Goal: Task Accomplishment & Management: Manage account settings

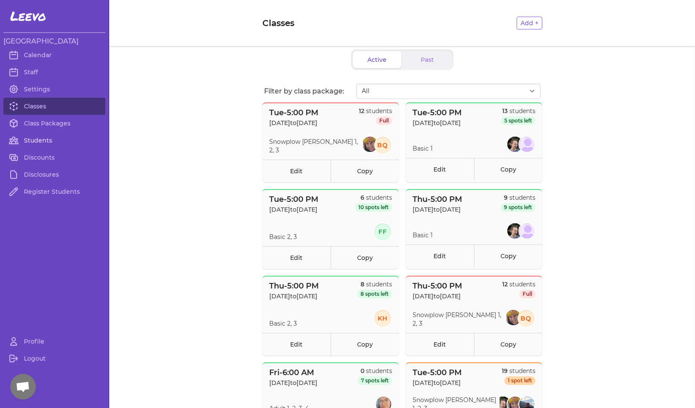
click at [40, 137] on link "Students" at bounding box center [54, 140] width 102 height 17
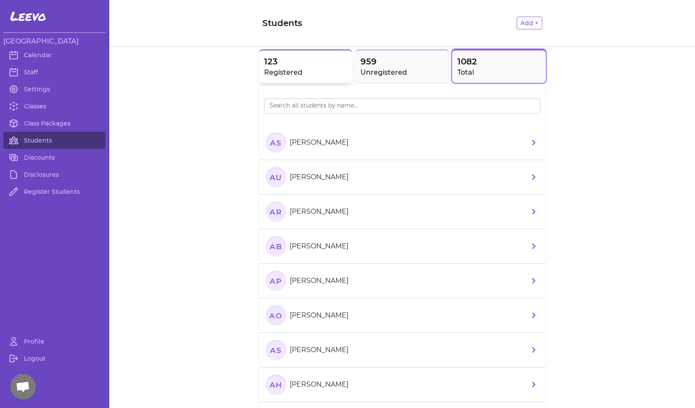
click at [286, 67] on span "123" at bounding box center [305, 61] width 83 height 12
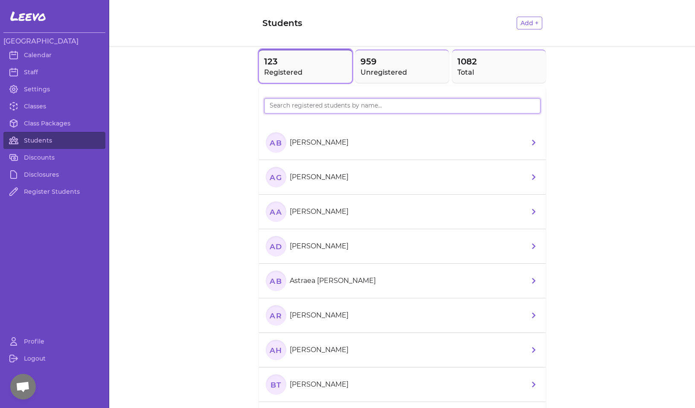
click at [300, 107] on input "search" at bounding box center [402, 105] width 276 height 15
type input "luke"
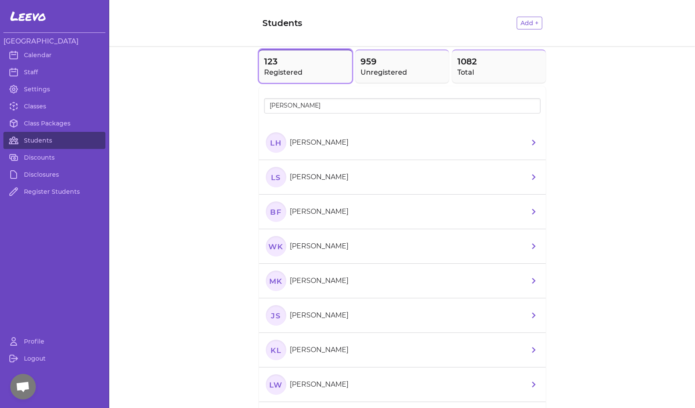
drag, startPoint x: 300, startPoint y: 107, endPoint x: 275, endPoint y: 143, distance: 43.3
click at [275, 143] on text "LH" at bounding box center [276, 142] width 12 height 9
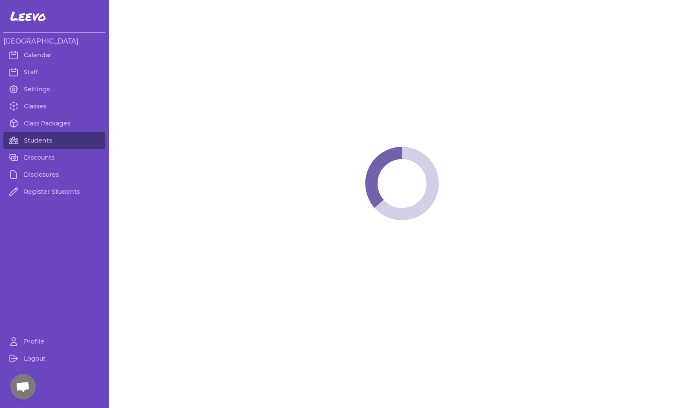
select select "MT"
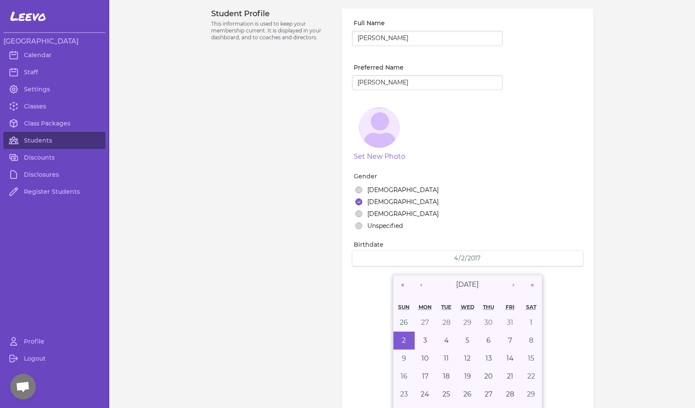
select select "1"
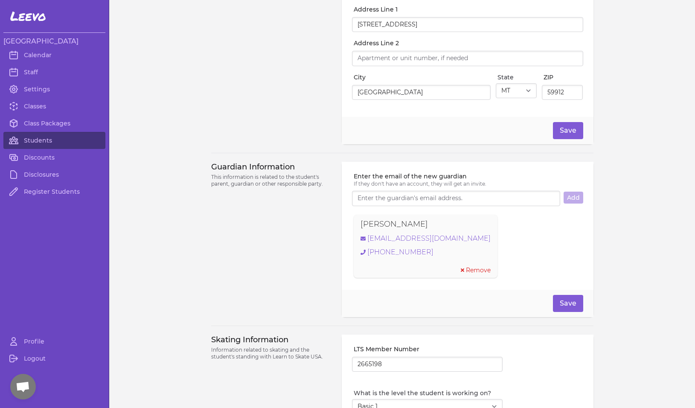
scroll to position [507, 0]
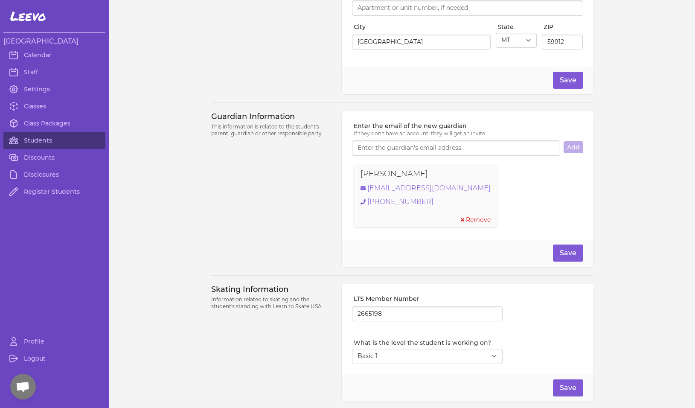
drag, startPoint x: 437, startPoint y: 180, endPoint x: 356, endPoint y: 174, distance: 80.8
click at [356, 174] on div "[PERSON_NAME] [EMAIL_ADDRESS][DOMAIN_NAME] [PHONE_NUMBER] Remove" at bounding box center [425, 195] width 144 height 63
copy p "[PERSON_NAME]"
click at [369, 319] on input "2665198" at bounding box center [427, 313] width 151 height 15
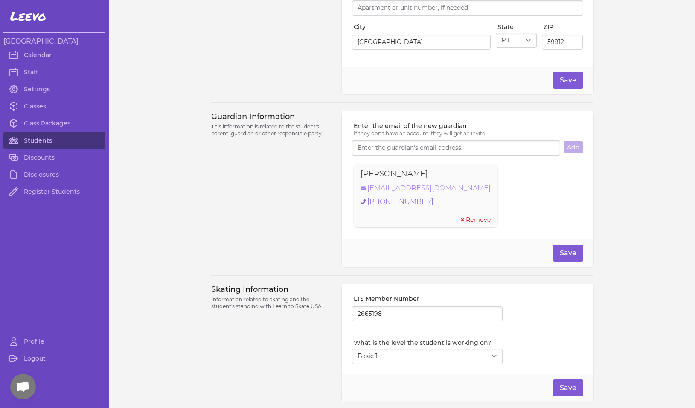
click at [380, 190] on link "[EMAIL_ADDRESS][DOMAIN_NAME]" at bounding box center [425, 188] width 130 height 10
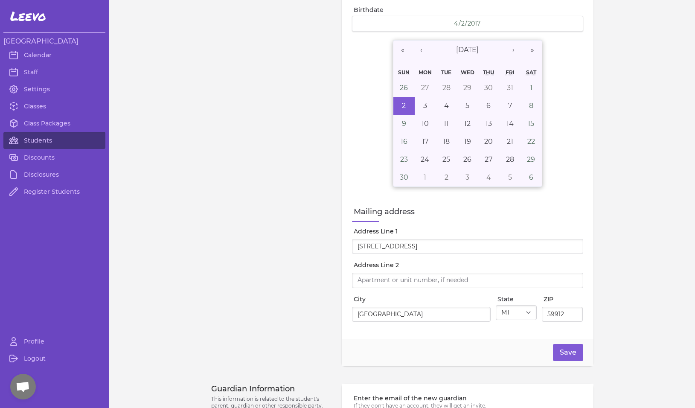
scroll to position [0, 0]
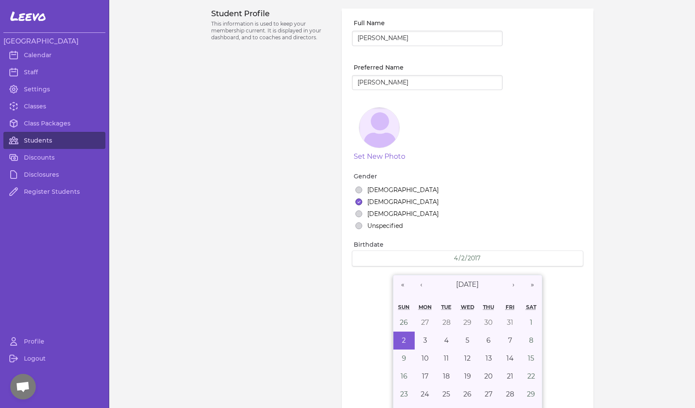
click at [26, 138] on link "Students" at bounding box center [54, 140] width 102 height 17
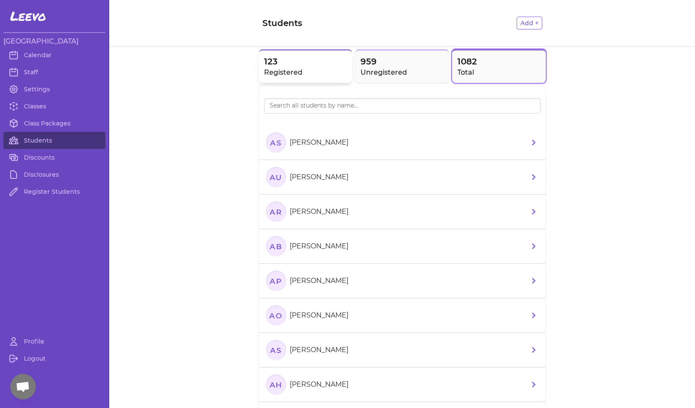
click at [284, 66] on span "123" at bounding box center [305, 61] width 83 height 12
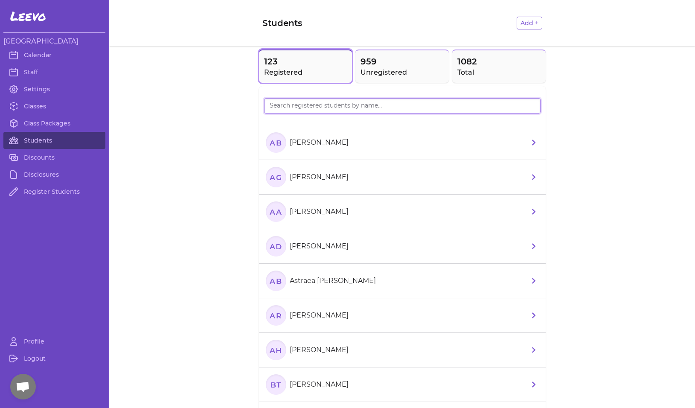
click at [292, 106] on input "search" at bounding box center [402, 105] width 276 height 15
type input "[PERSON_NAME]"
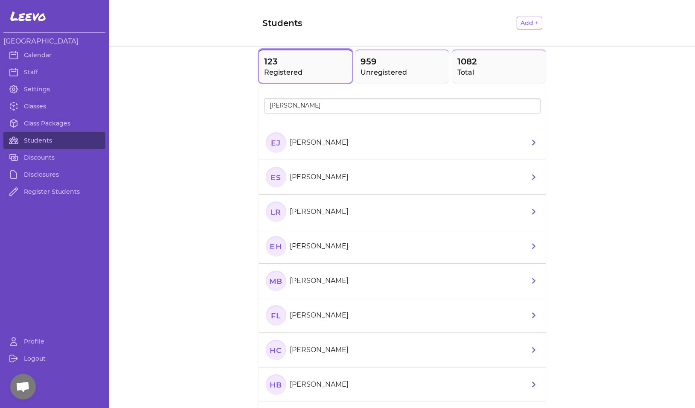
click at [266, 145] on icon "EJ" at bounding box center [276, 142] width 20 height 20
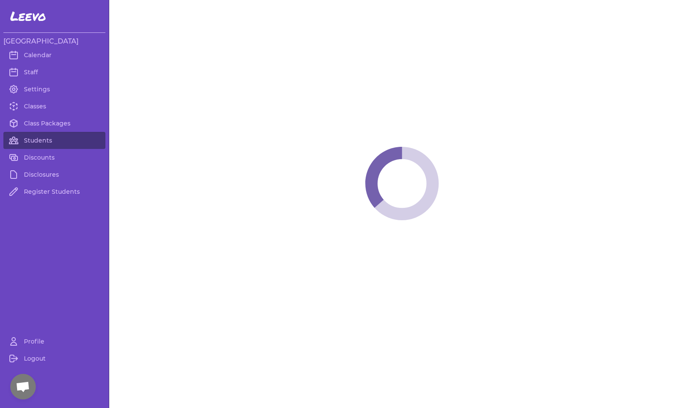
select select "MT"
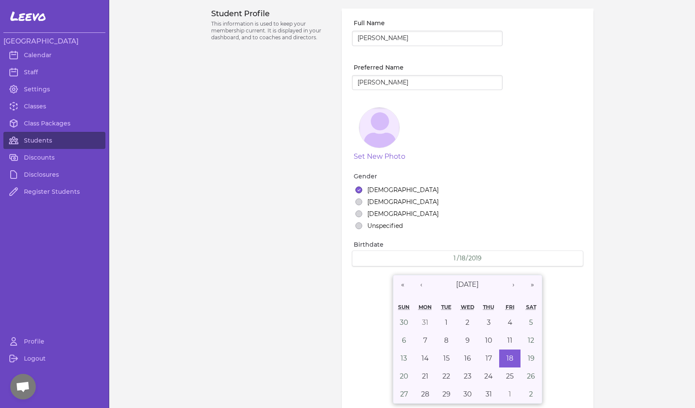
select select "1"
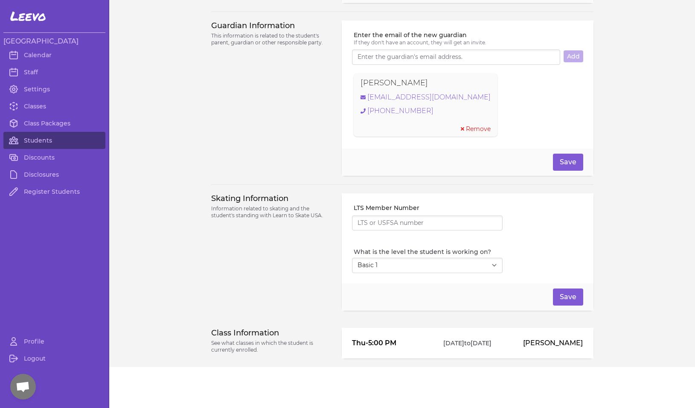
scroll to position [417, 0]
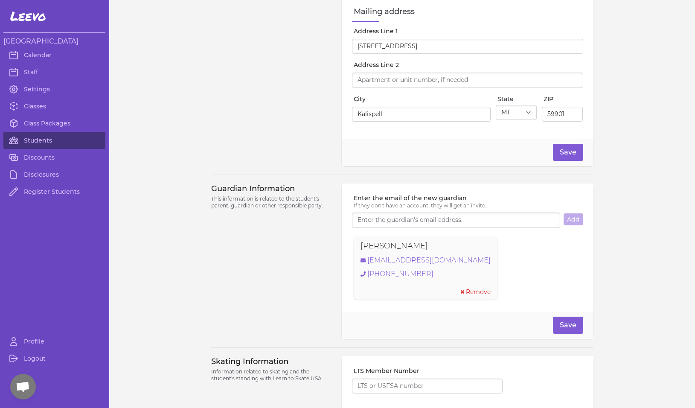
drag, startPoint x: 425, startPoint y: 251, endPoint x: 352, endPoint y: 246, distance: 73.1
click at [353, 246] on div "[PERSON_NAME] [EMAIL_ADDRESS][DOMAIN_NAME] [PHONE_NUMBER] Remove" at bounding box center [425, 267] width 144 height 63
copy p "[PERSON_NAME]"
click at [433, 265] on link "[EMAIL_ADDRESS][DOMAIN_NAME]" at bounding box center [425, 260] width 130 height 10
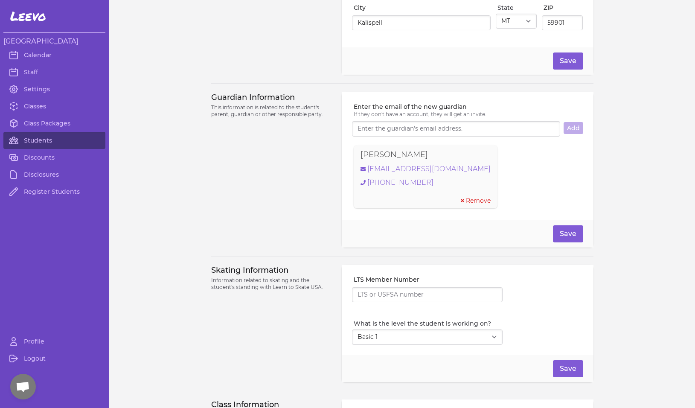
scroll to position [433, 0]
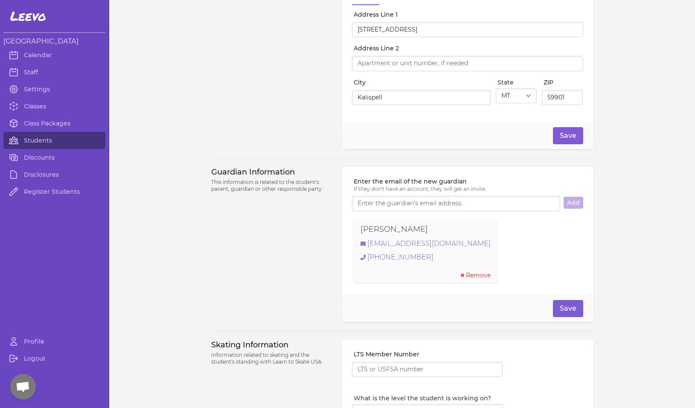
click at [213, 273] on div "Guardian Information This information is related to the student's parent, guard…" at bounding box center [271, 244] width 121 height 155
click at [35, 141] on link "Students" at bounding box center [54, 140] width 102 height 17
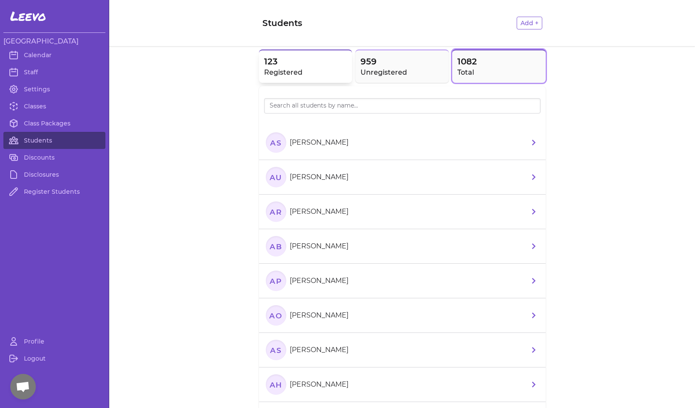
click at [310, 72] on h2 "Registered" at bounding box center [305, 72] width 83 height 10
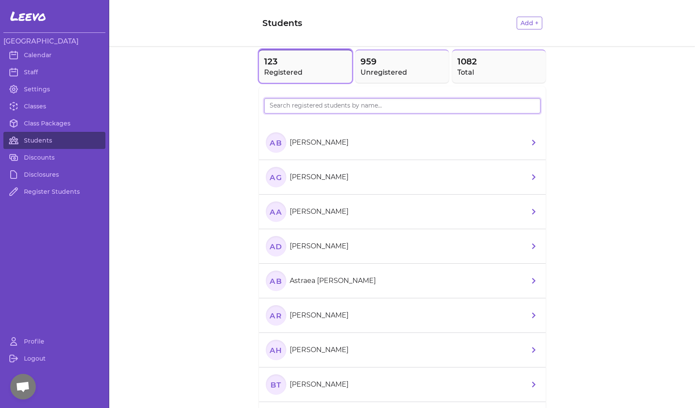
click at [314, 106] on input "search" at bounding box center [402, 105] width 276 height 15
type input "Ileana"
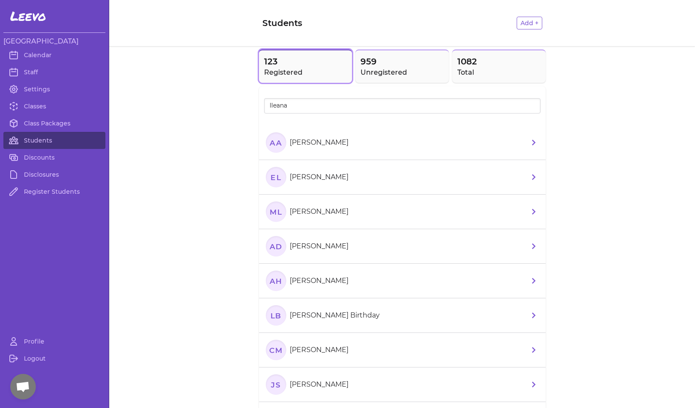
drag, startPoint x: 314, startPoint y: 106, endPoint x: 267, endPoint y: 146, distance: 61.7
click at [269, 146] on text "AA" at bounding box center [275, 142] width 13 height 9
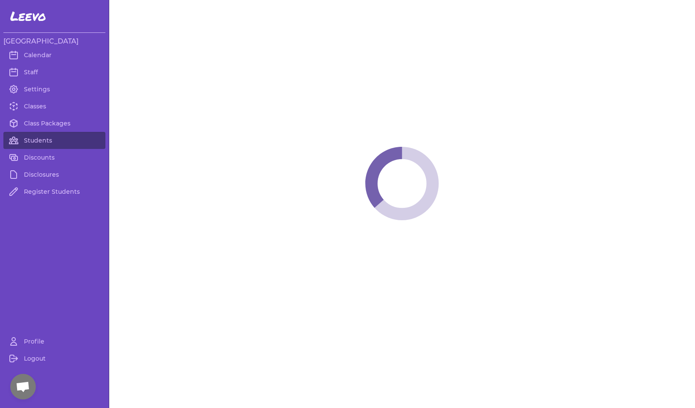
select select "MT"
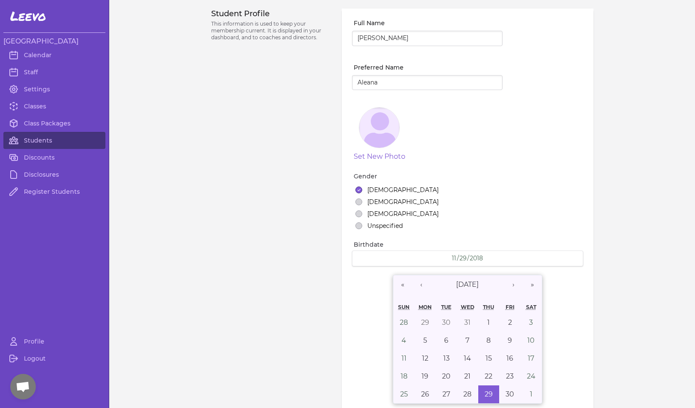
select select "1"
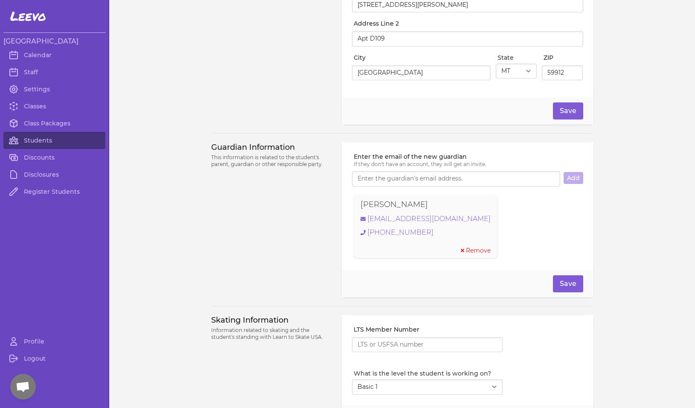
scroll to position [430, 0]
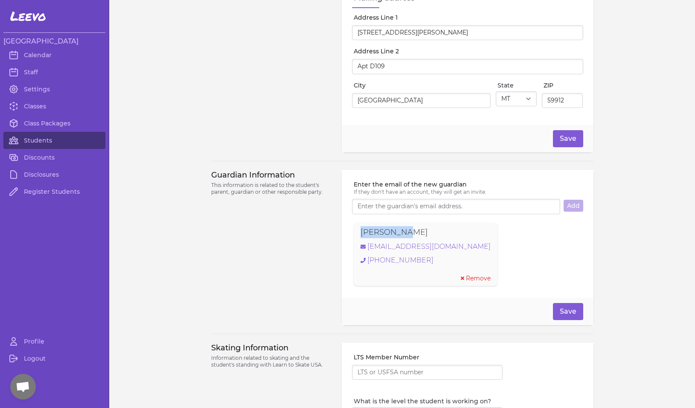
drag, startPoint x: 403, startPoint y: 234, endPoint x: 344, endPoint y: 235, distance: 58.9
click at [344, 235] on div "Enter the email of the new guardian If they don't have an account, they will ge…" at bounding box center [467, 234] width 251 height 128
click at [436, 250] on link "[EMAIL_ADDRESS][DOMAIN_NAME]" at bounding box center [425, 246] width 130 height 10
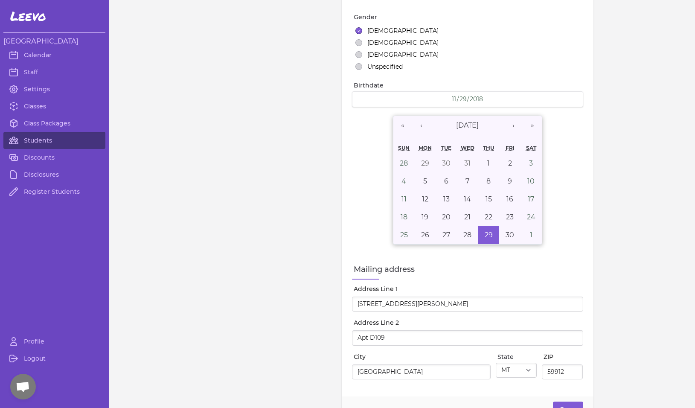
scroll to position [0, 0]
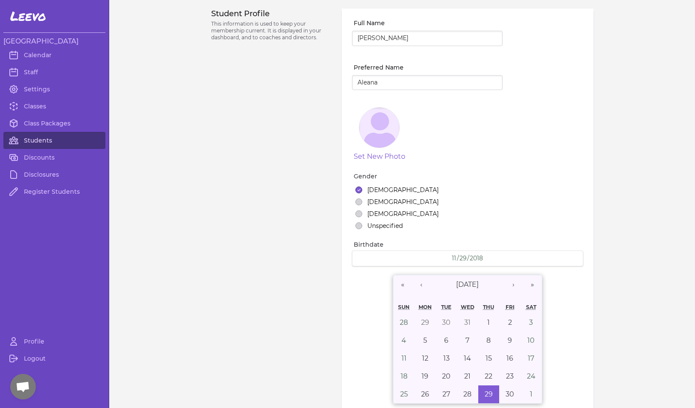
click at [29, 142] on link "Students" at bounding box center [54, 140] width 102 height 17
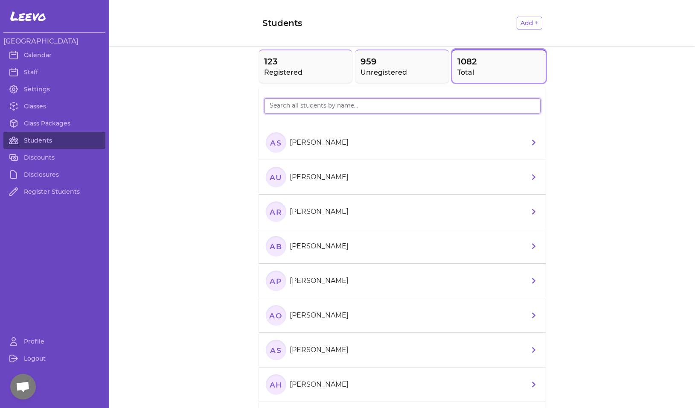
click at [269, 110] on input "search" at bounding box center [402, 105] width 276 height 15
type input "FORRE"
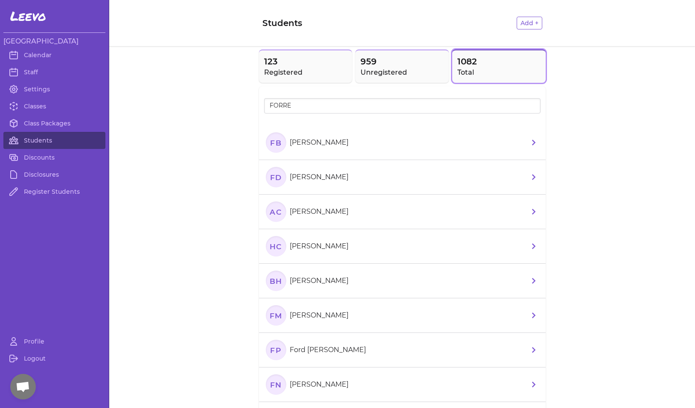
click at [270, 144] on text "FB" at bounding box center [276, 142] width 12 height 9
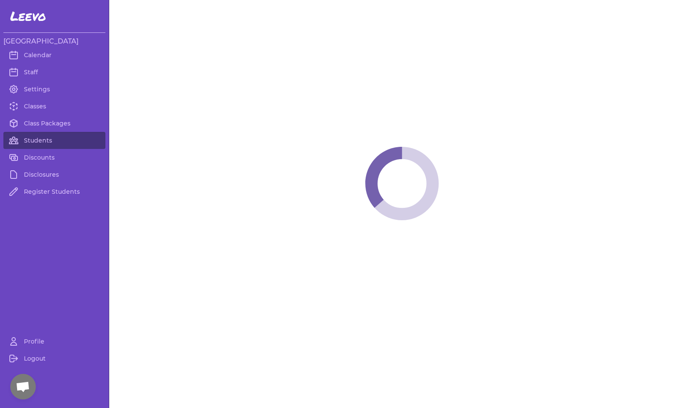
select select "MT"
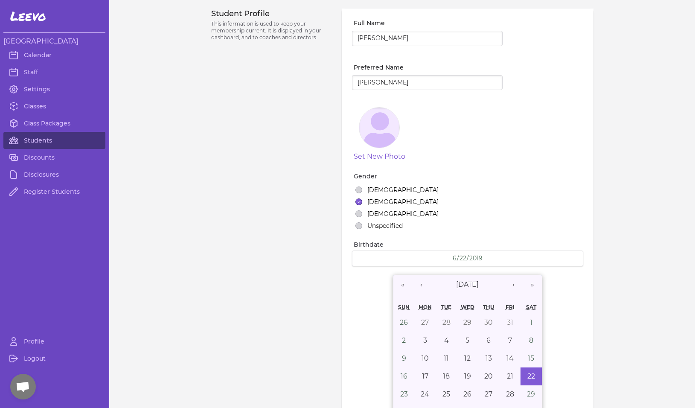
select select "1"
click at [61, 140] on link "Students" at bounding box center [54, 140] width 102 height 17
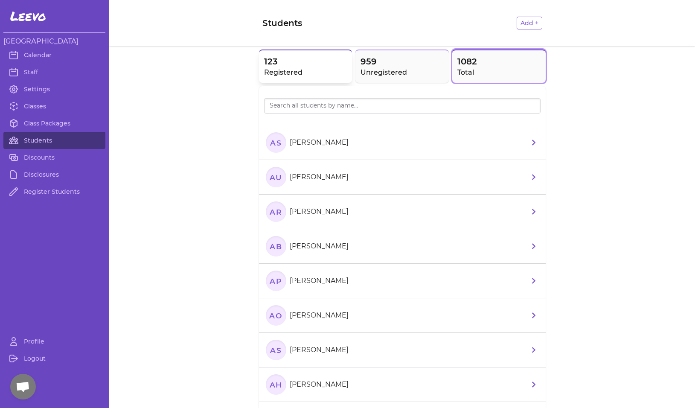
click at [284, 67] on h2 "Registered" at bounding box center [305, 72] width 83 height 10
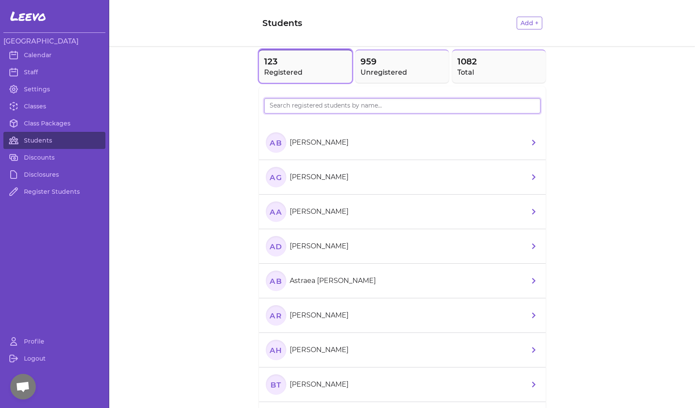
click at [288, 113] on input "search" at bounding box center [402, 105] width 276 height 15
type input "[PERSON_NAME]"
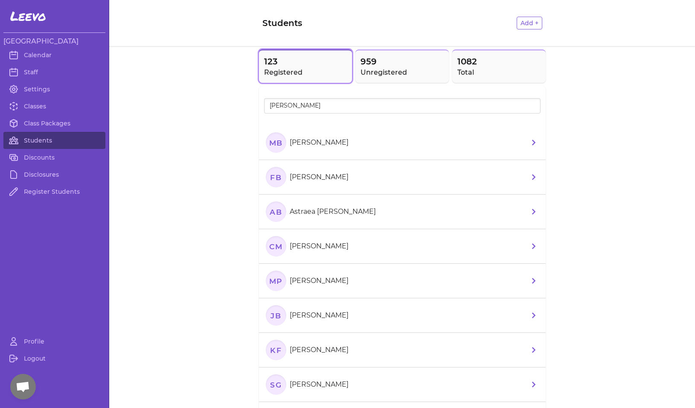
click at [278, 145] on text "MB" at bounding box center [276, 142] width 14 height 9
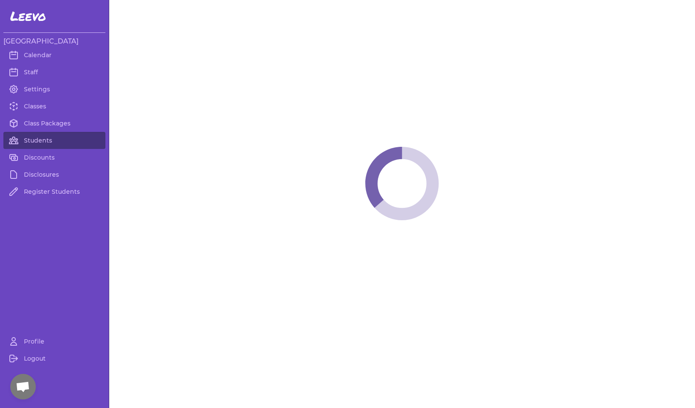
select select "MT"
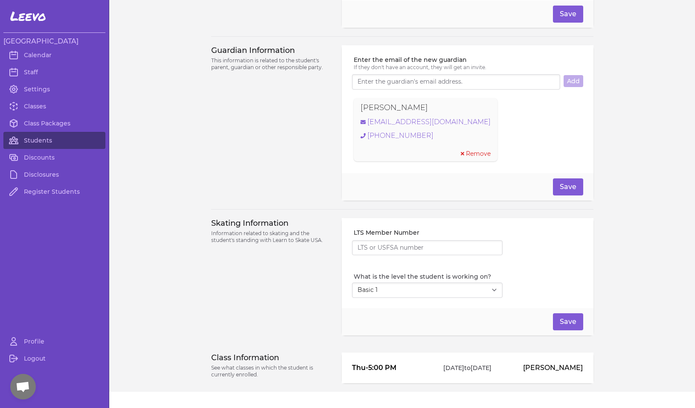
scroll to position [602, 0]
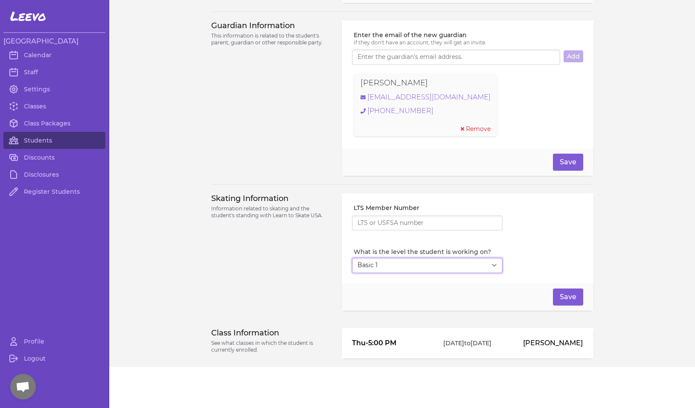
select select "7"
click at [572, 295] on button "Save" at bounding box center [568, 296] width 30 height 17
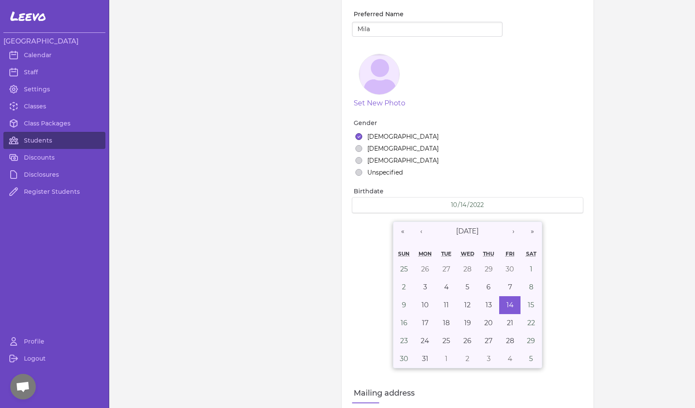
scroll to position [0, 0]
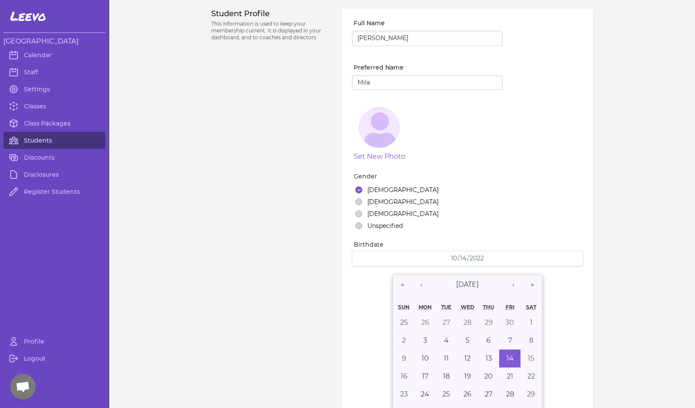
click at [45, 138] on link "Students" at bounding box center [54, 140] width 102 height 17
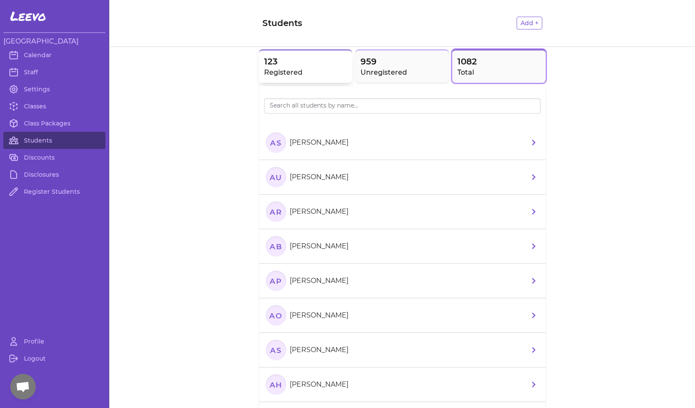
click at [285, 69] on h2 "Registered" at bounding box center [305, 72] width 83 height 10
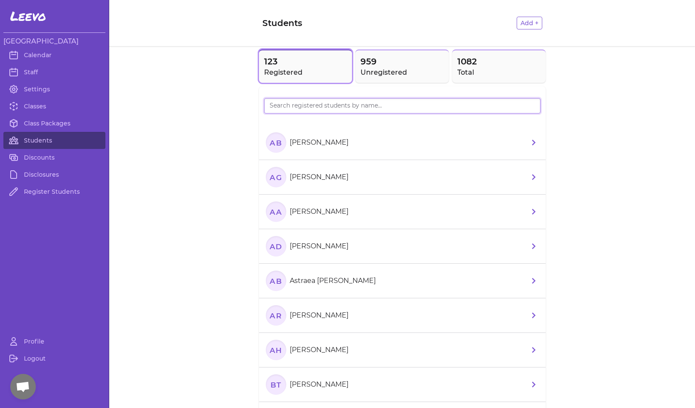
click at [287, 107] on input "search" at bounding box center [402, 105] width 276 height 15
type input "[PERSON_NAME]"
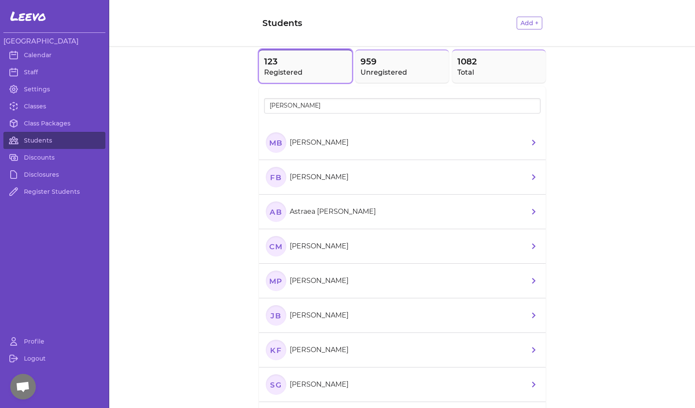
click at [273, 147] on text "MB" at bounding box center [276, 142] width 14 height 9
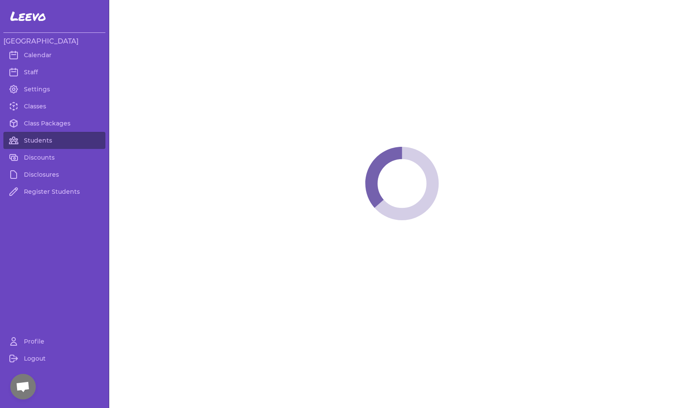
select select "MT"
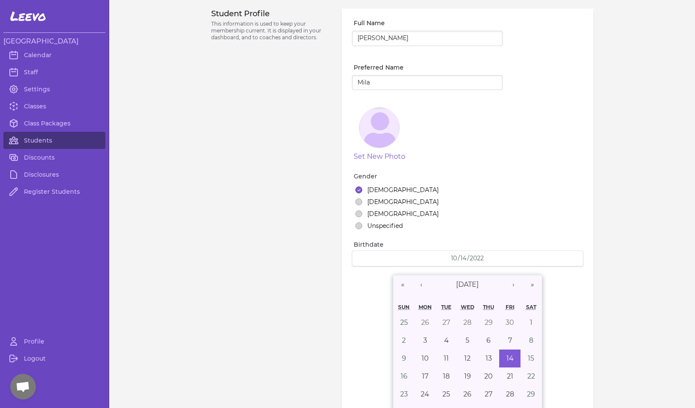
select select "7"
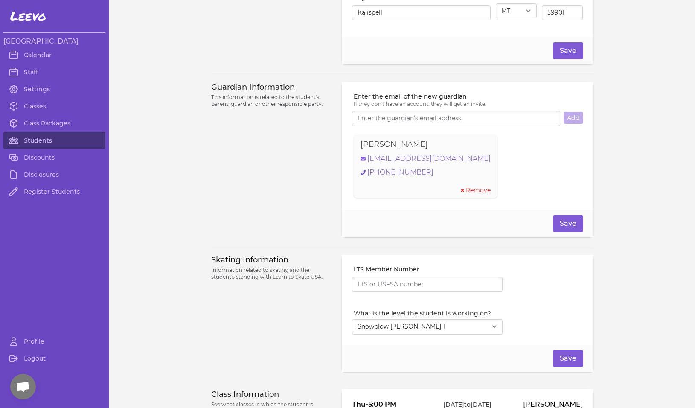
scroll to position [520, 0]
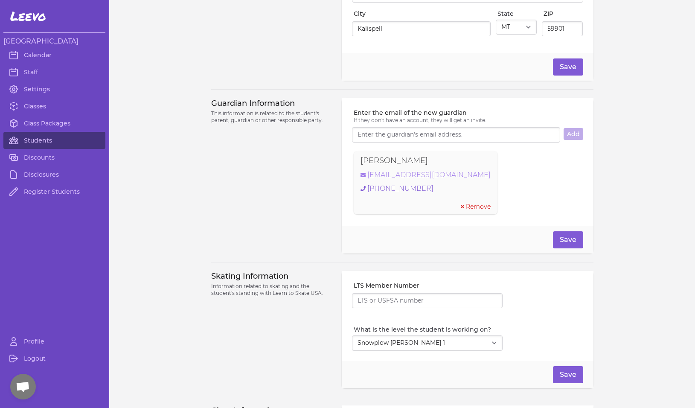
click at [422, 178] on link "[EMAIL_ADDRESS][DOMAIN_NAME]" at bounding box center [425, 175] width 130 height 10
click at [47, 140] on link "Students" at bounding box center [54, 140] width 102 height 17
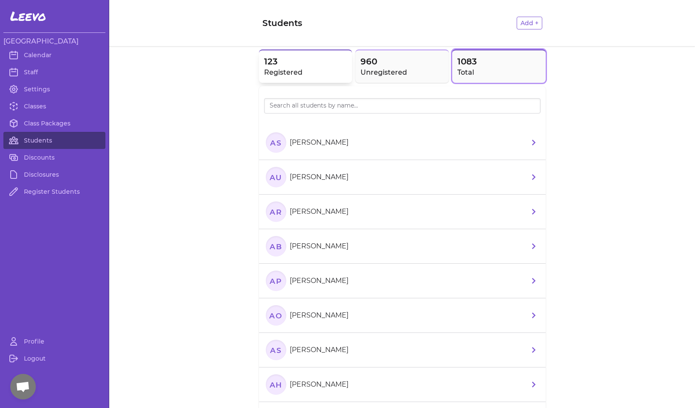
click at [290, 75] on h2 "Registered" at bounding box center [305, 72] width 83 height 10
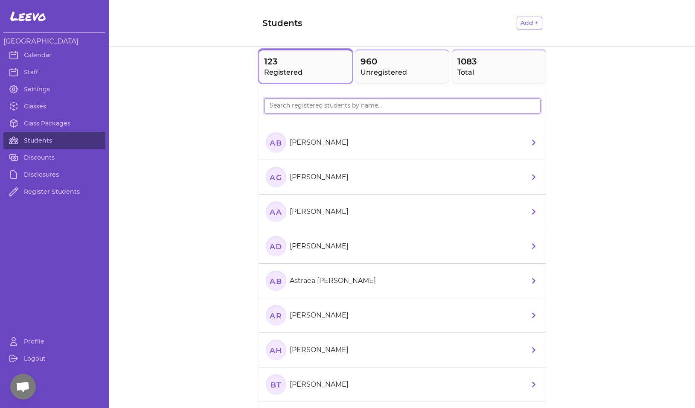
click at [307, 110] on input "search" at bounding box center [402, 105] width 276 height 15
type input "SILAS"
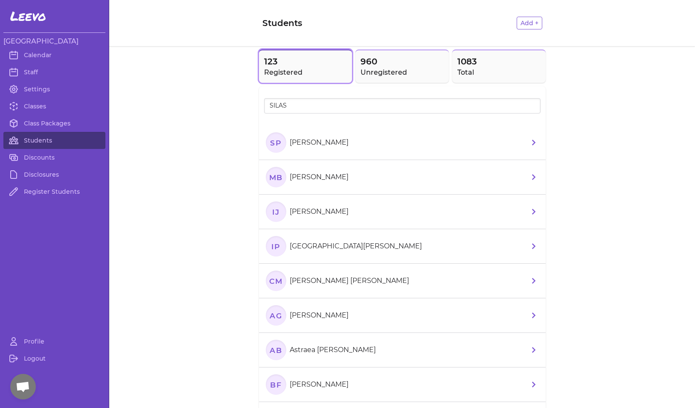
click at [266, 146] on icon "SP" at bounding box center [276, 142] width 20 height 20
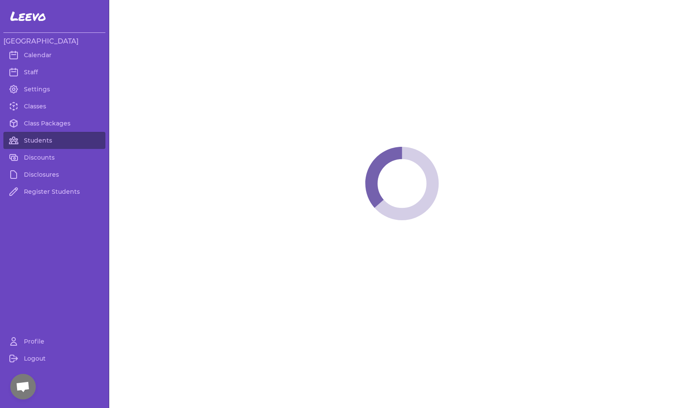
select select "MT"
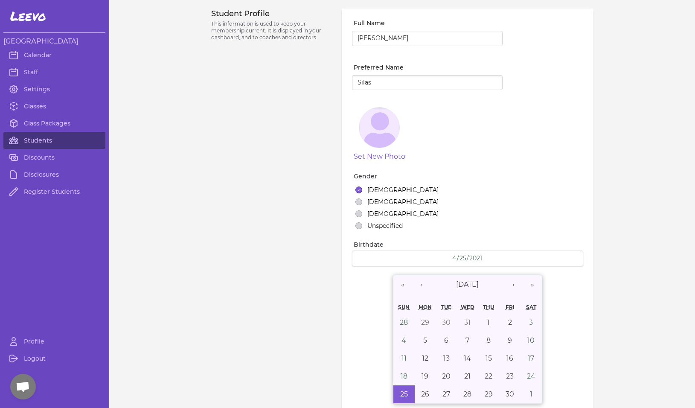
select select "7"
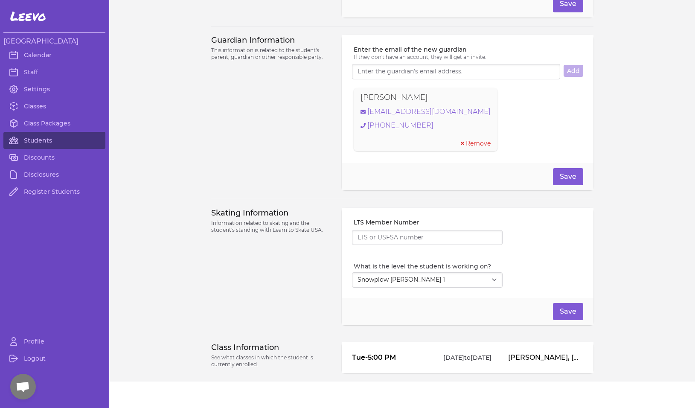
scroll to position [584, 0]
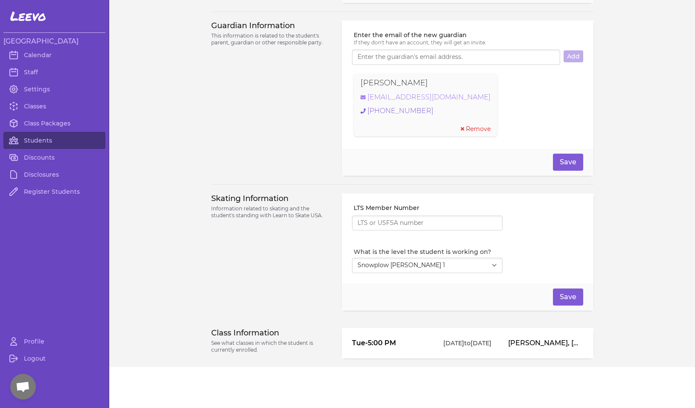
click at [400, 98] on link "[EMAIL_ADDRESS][DOMAIN_NAME]" at bounding box center [425, 97] width 130 height 10
click at [37, 147] on link "Students" at bounding box center [54, 140] width 102 height 17
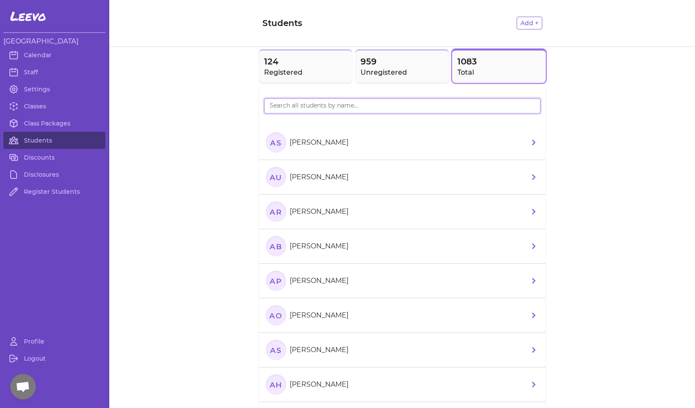
click at [311, 108] on input "search" at bounding box center [402, 105] width 276 height 15
type input "[PERSON_NAME]"
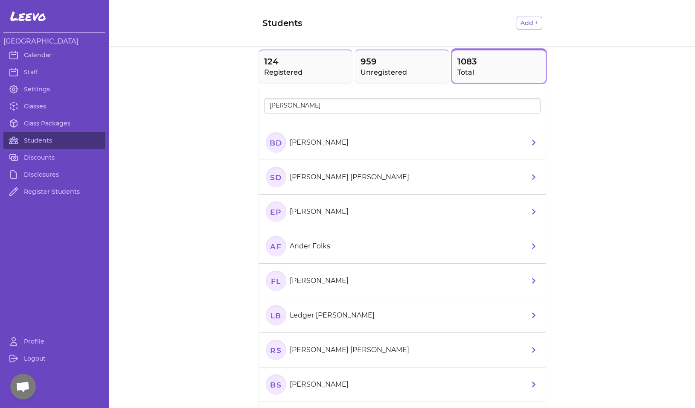
drag, startPoint x: 311, startPoint y: 108, endPoint x: 272, endPoint y: 145, distance: 54.0
click at [272, 145] on text "BD" at bounding box center [275, 142] width 13 height 9
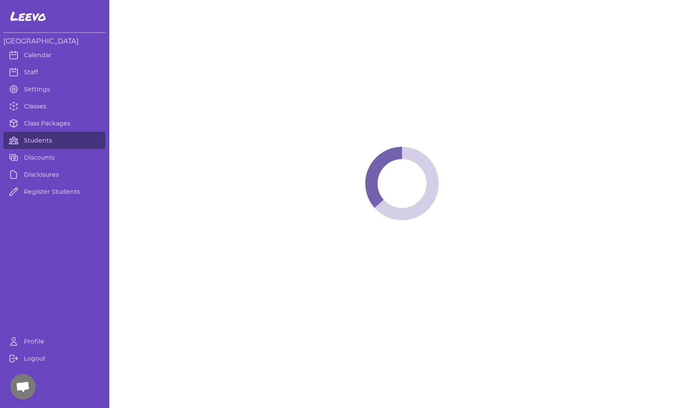
select select "CA"
select select "7"
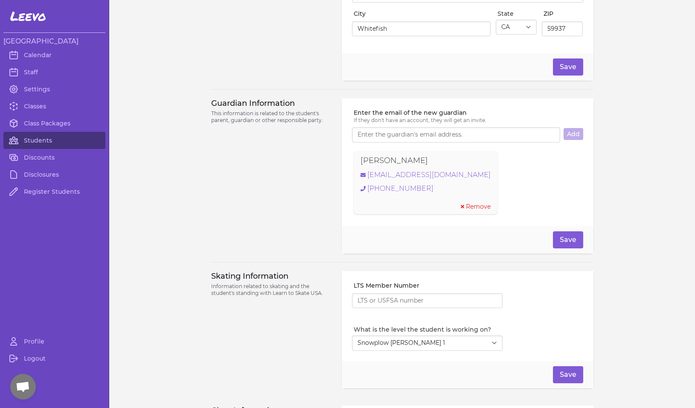
scroll to position [516, 0]
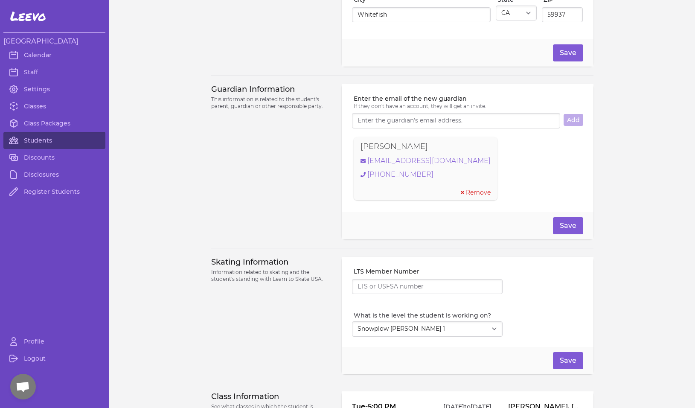
drag, startPoint x: 425, startPoint y: 148, endPoint x: 359, endPoint y: 150, distance: 65.7
click at [360, 150] on div "[PERSON_NAME]" at bounding box center [425, 146] width 130 height 12
copy p "[PERSON_NAME]"
click at [385, 166] on link "[EMAIL_ADDRESS][DOMAIN_NAME]" at bounding box center [425, 161] width 130 height 10
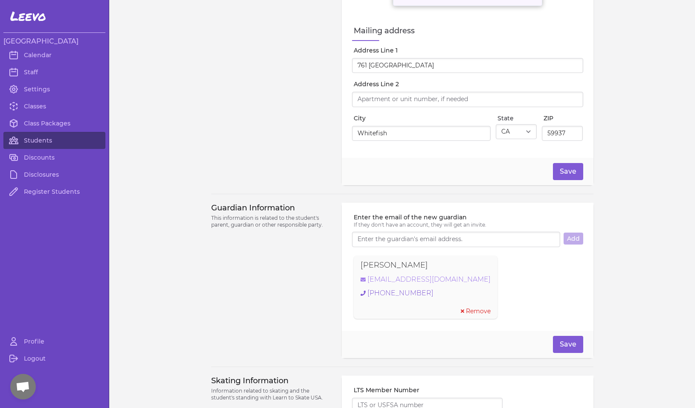
scroll to position [562, 0]
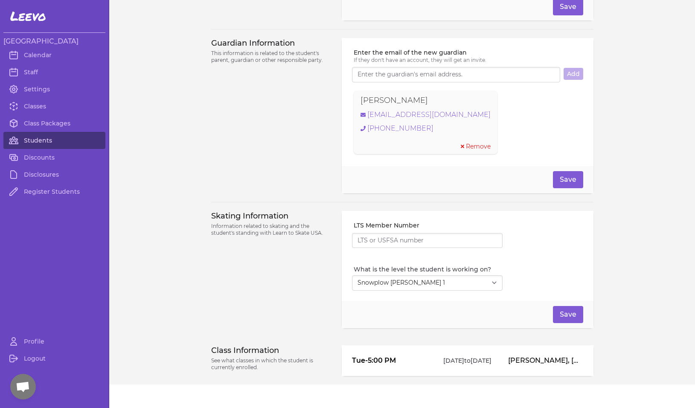
click at [52, 139] on link "Students" at bounding box center [54, 140] width 102 height 17
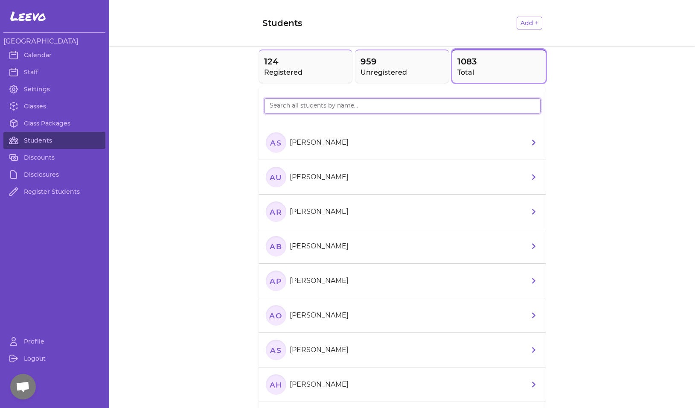
click at [296, 107] on input "search" at bounding box center [402, 105] width 276 height 15
type input "[PERSON_NAME]"
click at [272, 141] on text "EB" at bounding box center [275, 142] width 12 height 9
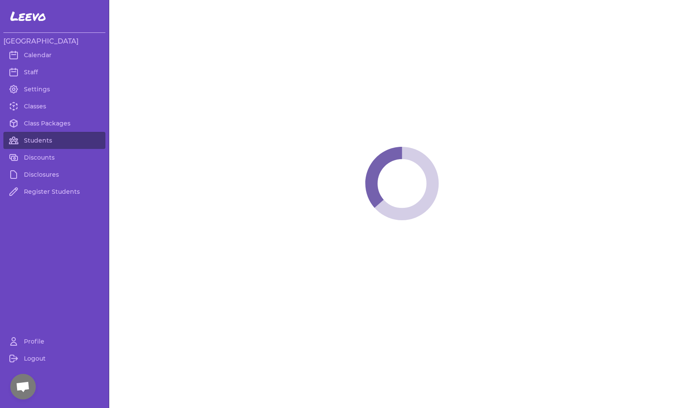
select select "MT"
select select "7"
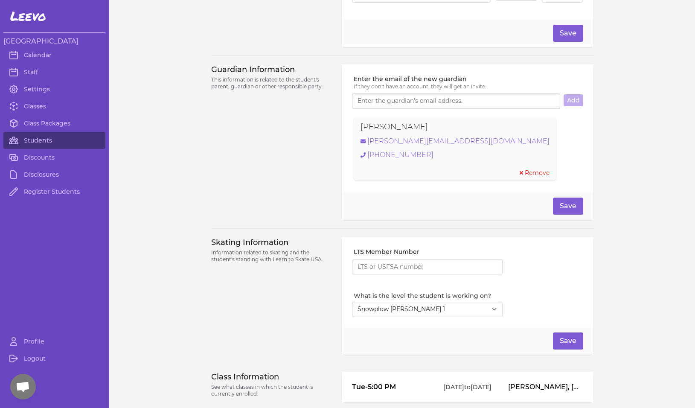
scroll to position [584, 0]
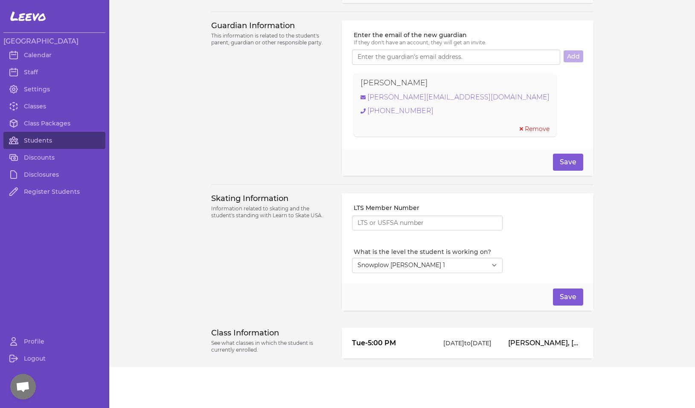
drag, startPoint x: 445, startPoint y: 80, endPoint x: 351, endPoint y: 83, distance: 93.9
click at [353, 83] on div "[PERSON_NAME] [PERSON_NAME][EMAIL_ADDRESS][DOMAIN_NAME] [PHONE_NUMBER] Remove" at bounding box center [454, 104] width 203 height 63
copy p "[PERSON_NAME]"
click at [428, 81] on p "[PERSON_NAME]" at bounding box center [393, 83] width 67 height 12
click at [427, 99] on link "[PERSON_NAME][EMAIL_ADDRESS][DOMAIN_NAME]" at bounding box center [454, 97] width 189 height 10
